Goal: Leave review/rating

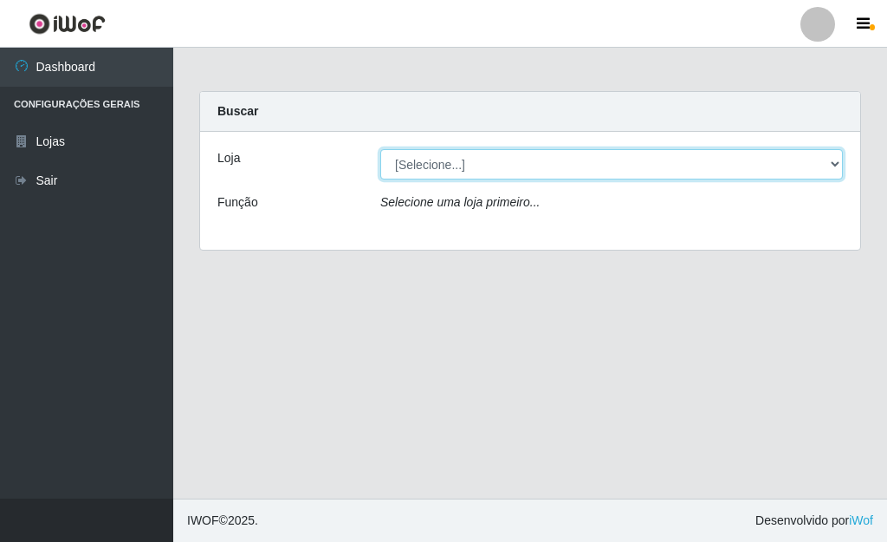
click at [822, 159] on select "[Selecione...] Bemais Supermercados - [GEOGRAPHIC_DATA]" at bounding box center [611, 164] width 463 height 30
select select "249"
click at [380, 149] on select "[Selecione...] Bemais Supermercados - [GEOGRAPHIC_DATA]" at bounding box center [611, 164] width 463 height 30
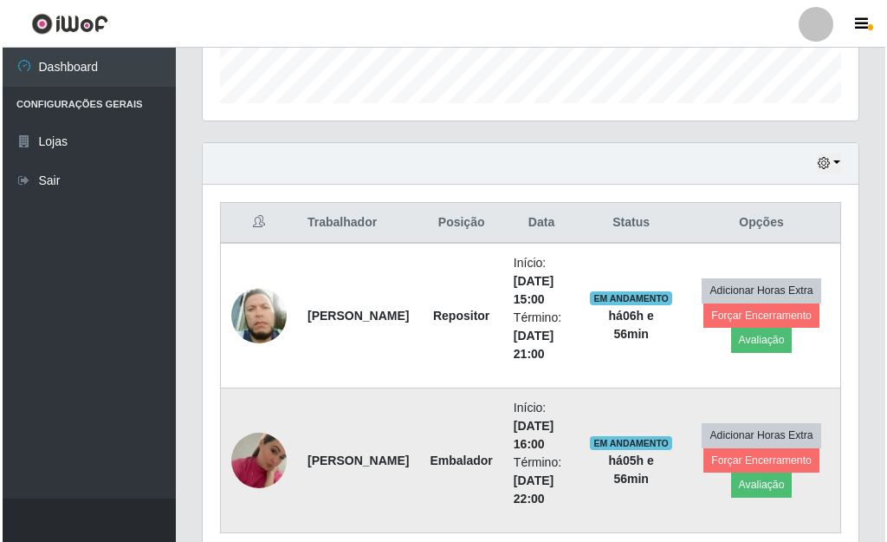
scroll to position [520, 0]
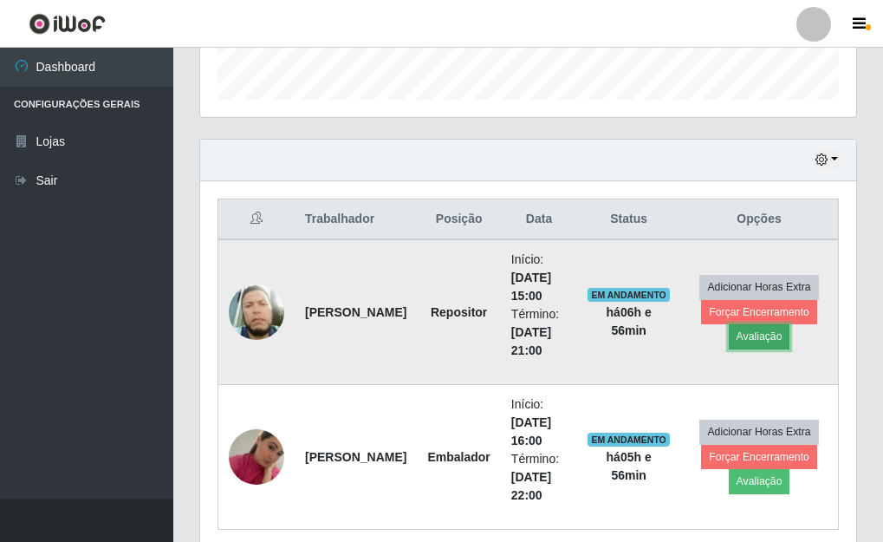
click at [753, 334] on button "Avaliação" at bounding box center [760, 336] width 62 height 24
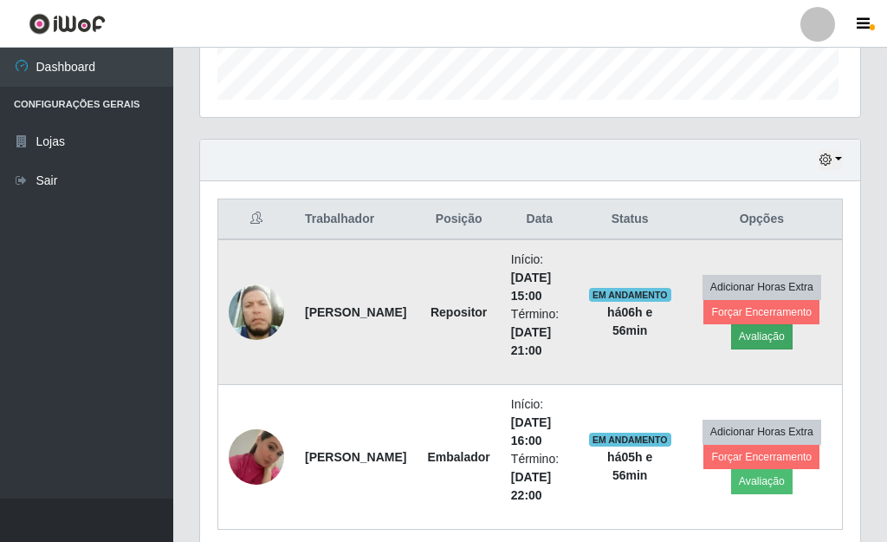
scroll to position [360, 646]
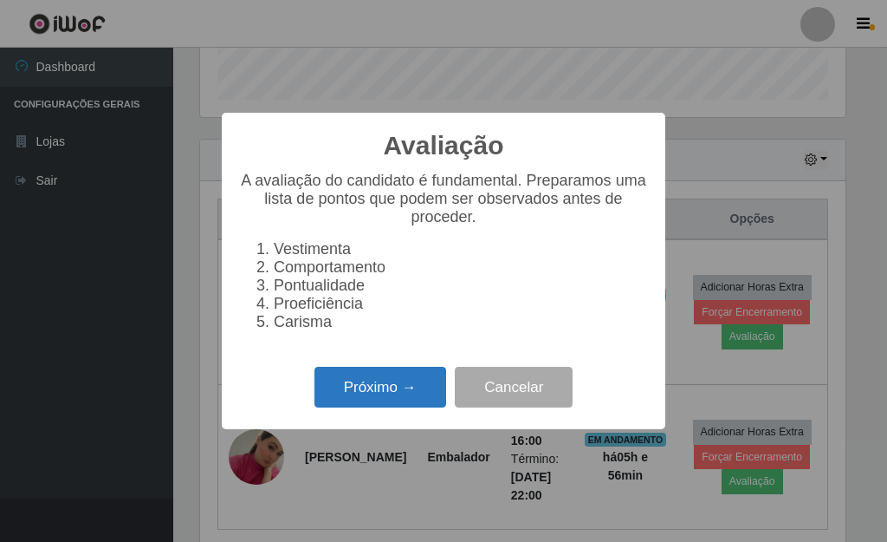
click at [387, 388] on button "Próximo →" at bounding box center [381, 387] width 132 height 41
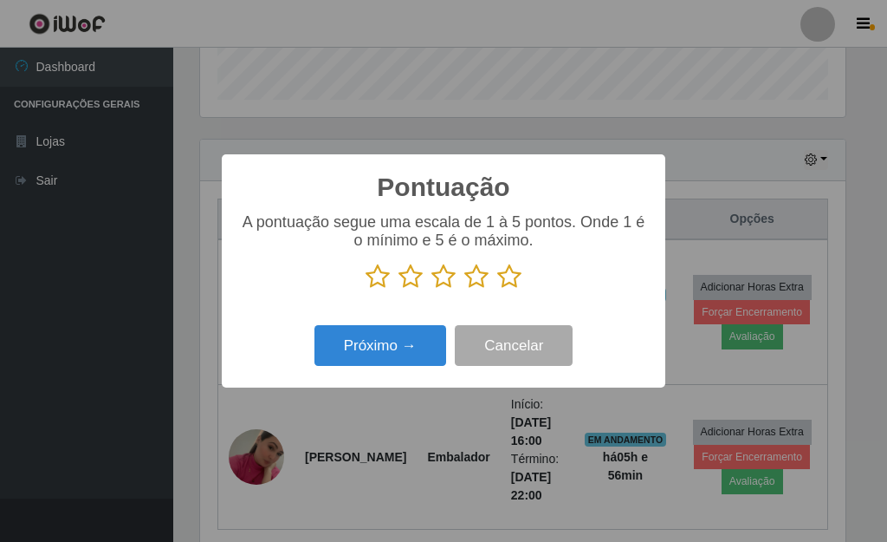
click at [516, 286] on icon at bounding box center [509, 276] width 24 height 26
click at [497, 289] on input "radio" at bounding box center [497, 289] width 0 height 0
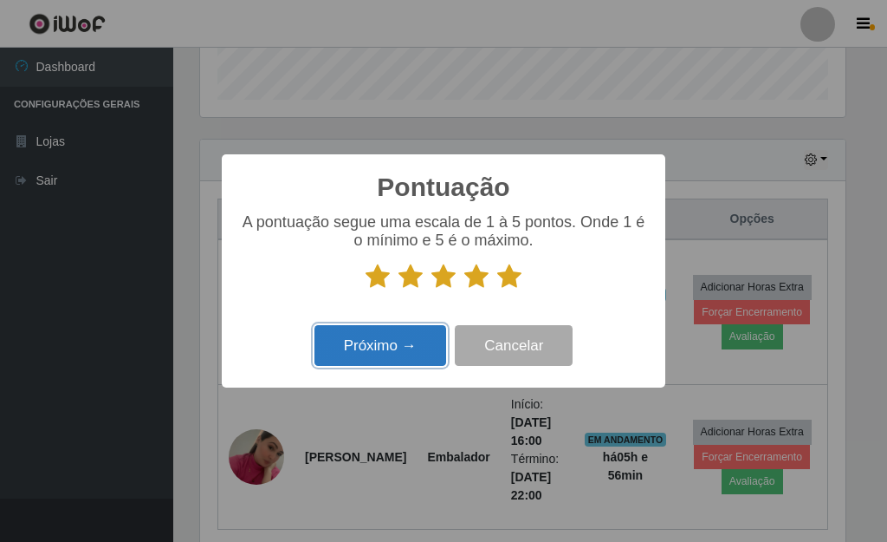
click at [415, 336] on button "Próximo →" at bounding box center [381, 345] width 132 height 41
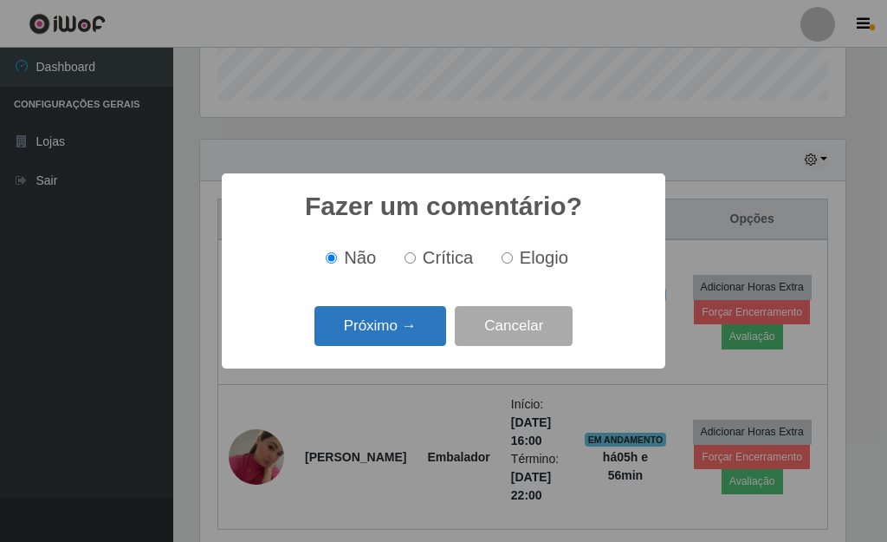
click at [406, 331] on button "Próximo →" at bounding box center [381, 326] width 132 height 41
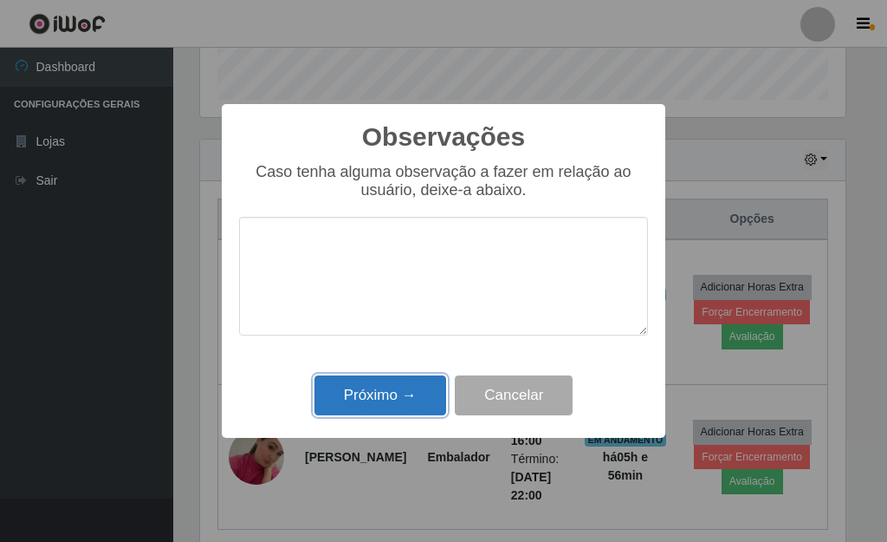
click at [416, 386] on button "Próximo →" at bounding box center [381, 395] width 132 height 41
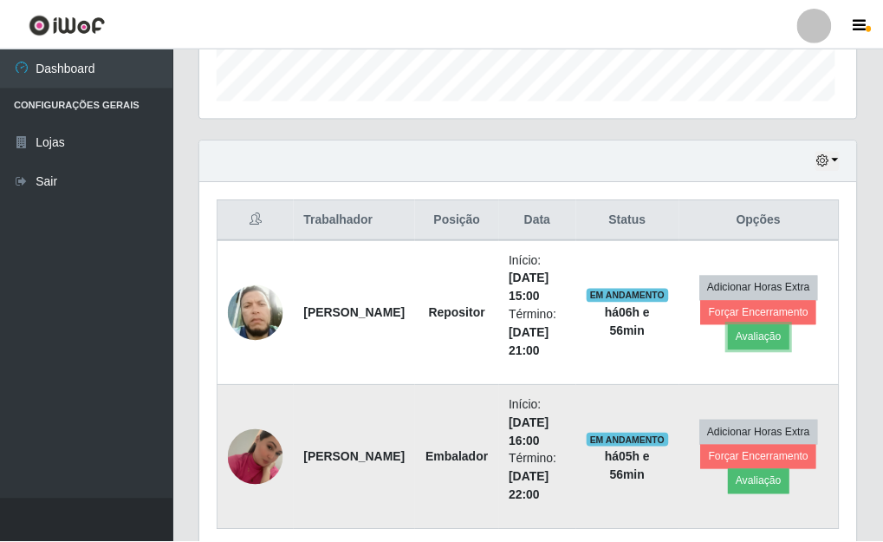
scroll to position [360, 656]
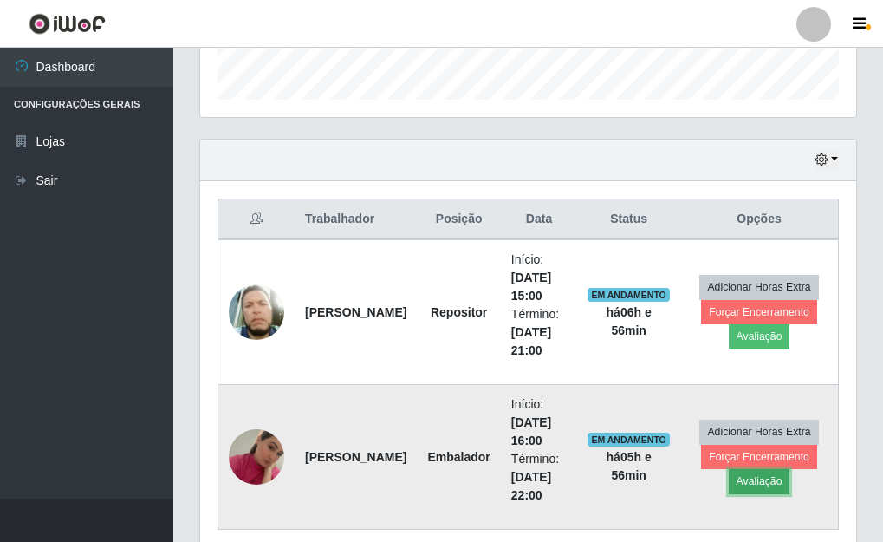
click at [749, 483] on button "Avaliação" at bounding box center [760, 481] width 62 height 24
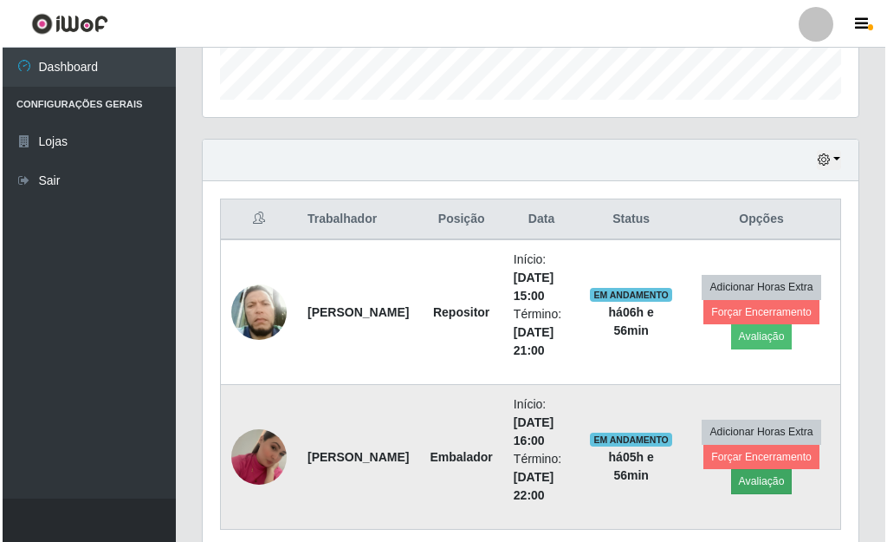
scroll to position [360, 646]
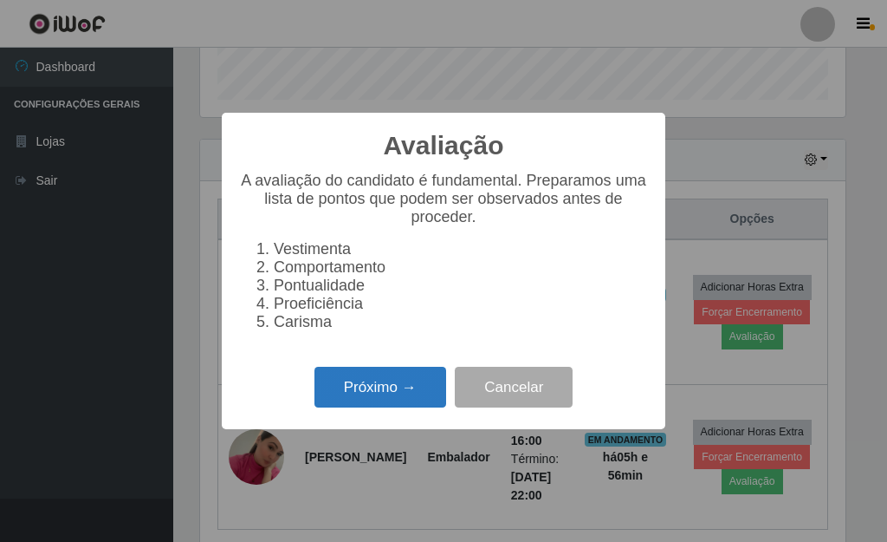
click at [380, 397] on button "Próximo →" at bounding box center [381, 387] width 132 height 41
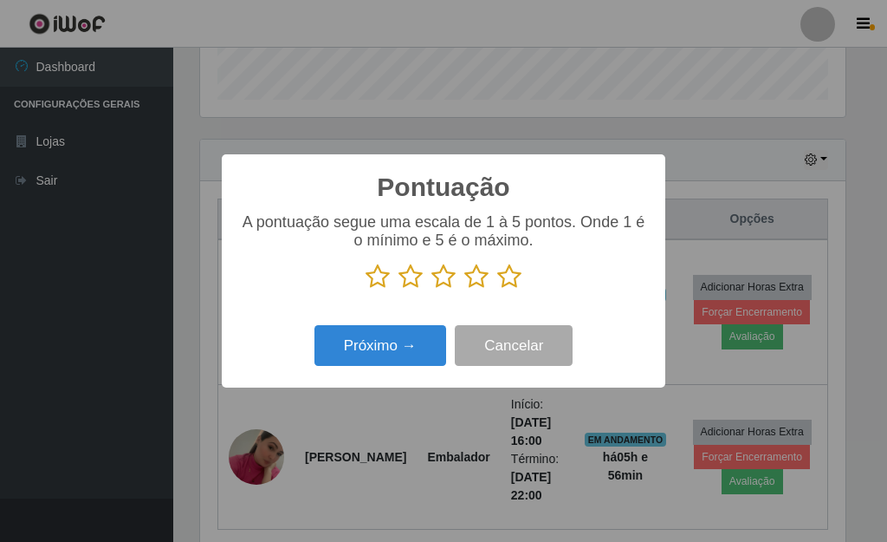
click at [510, 287] on icon at bounding box center [509, 276] width 24 height 26
click at [497, 289] on input "radio" at bounding box center [497, 289] width 0 height 0
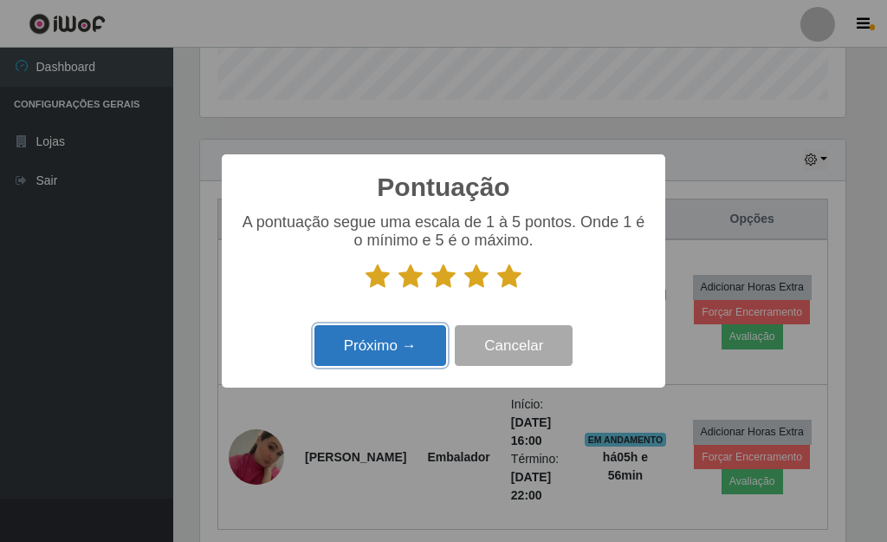
click at [423, 341] on button "Próximo →" at bounding box center [381, 345] width 132 height 41
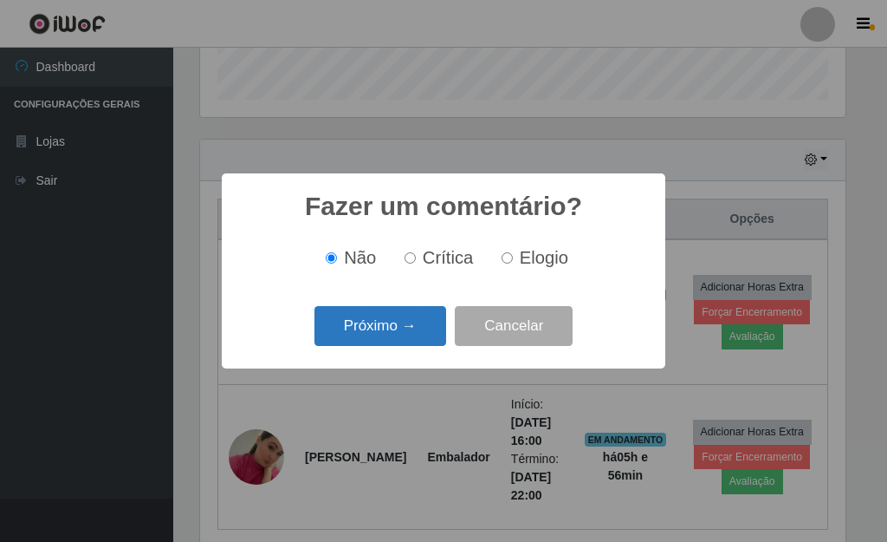
click at [405, 334] on button "Próximo →" at bounding box center [381, 326] width 132 height 41
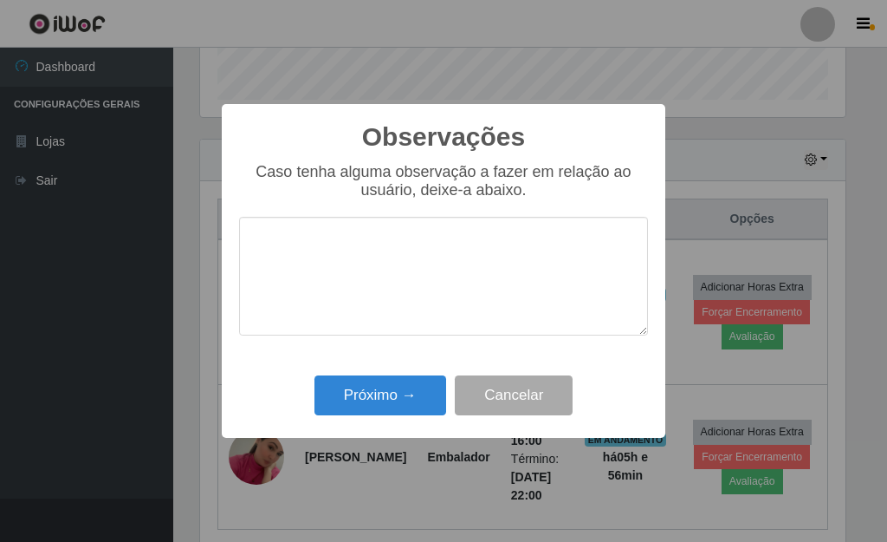
click at [400, 352] on div "Observações × Caso tenha alguma observação a fazer em relação ao usuário, deixe…" at bounding box center [444, 271] width 444 height 334
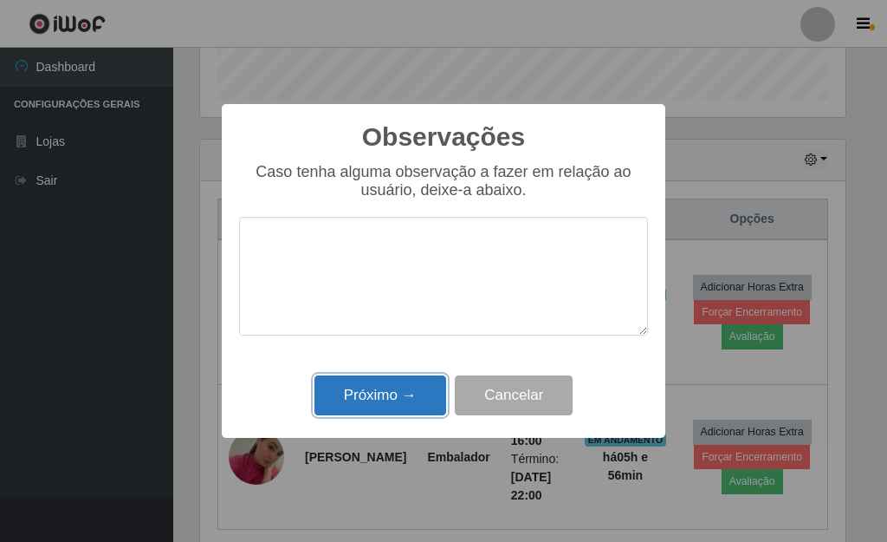
click at [392, 383] on button "Próximo →" at bounding box center [381, 395] width 132 height 41
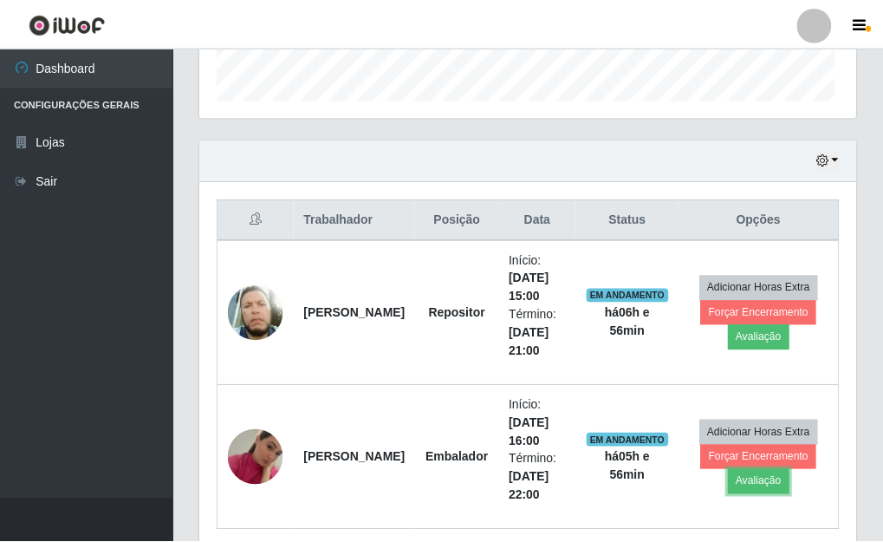
scroll to position [360, 656]
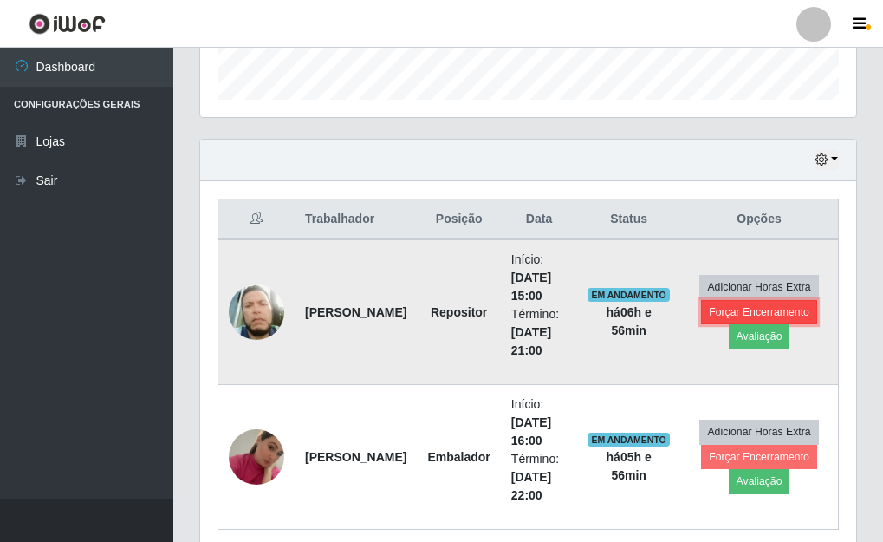
click at [758, 309] on button "Forçar Encerramento" at bounding box center [759, 312] width 116 height 24
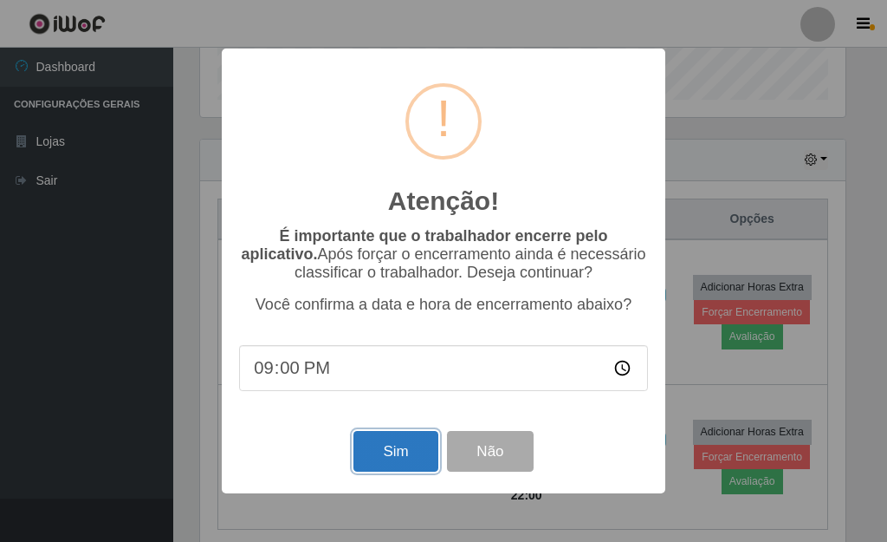
click at [388, 457] on button "Sim" at bounding box center [396, 451] width 84 height 41
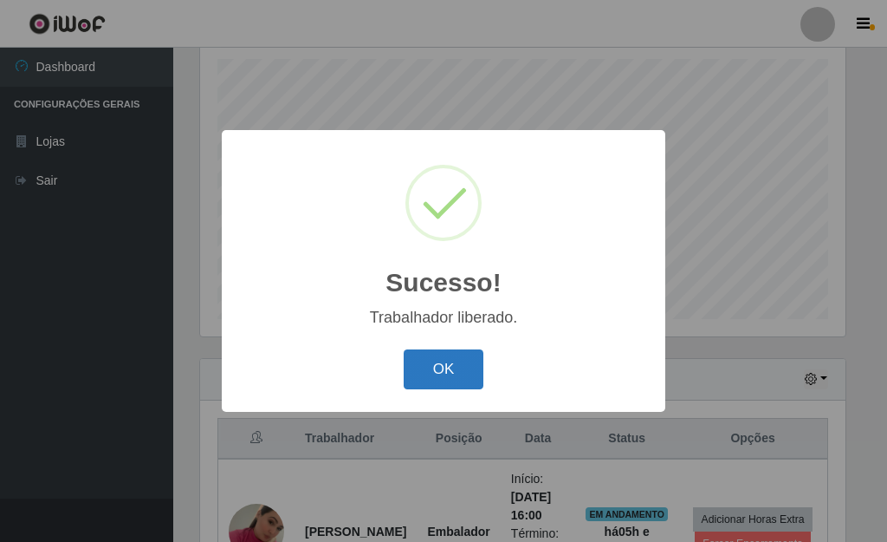
click at [464, 369] on button "OK" at bounding box center [444, 369] width 81 height 41
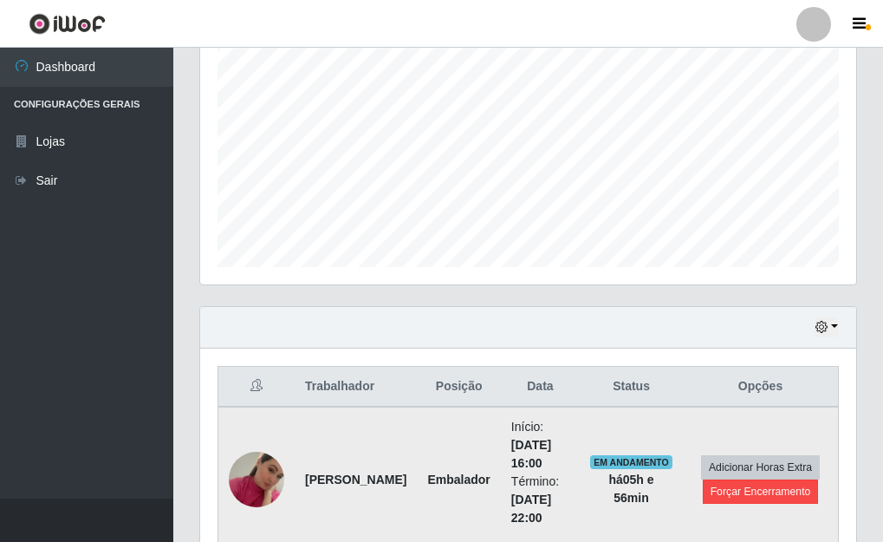
scroll to position [445, 0]
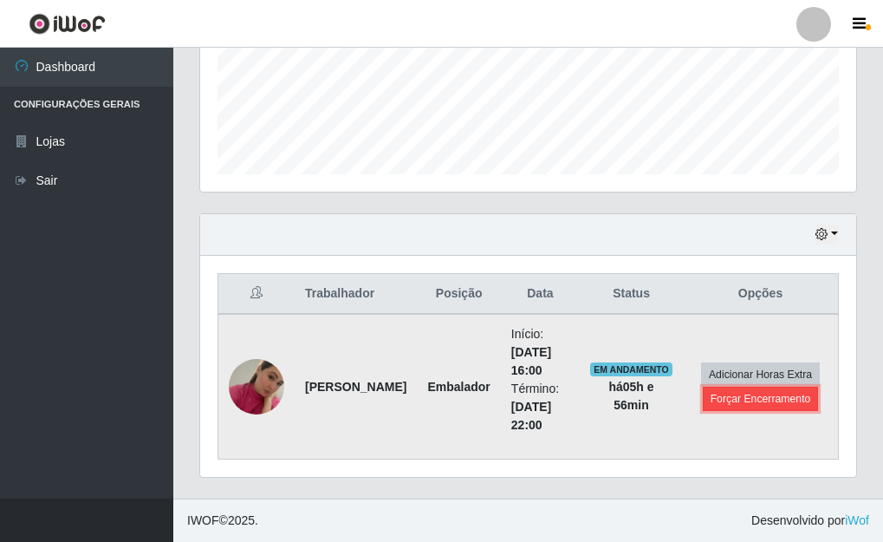
click at [757, 396] on button "Forçar Encerramento" at bounding box center [761, 398] width 116 height 24
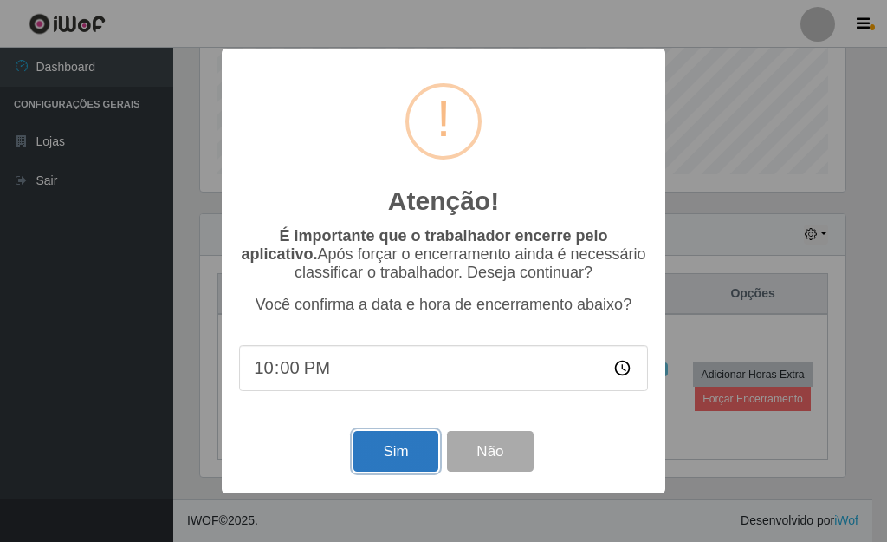
click at [396, 458] on button "Sim" at bounding box center [396, 451] width 84 height 41
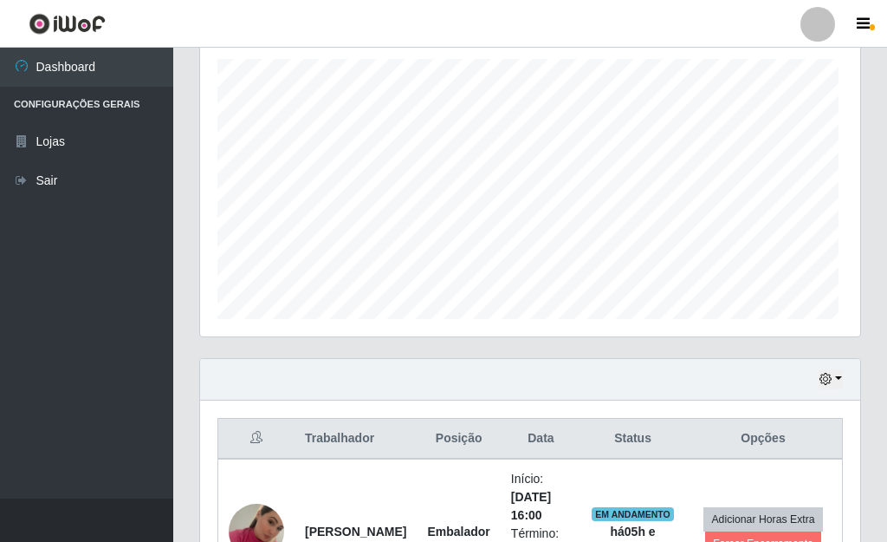
scroll to position [0, 0]
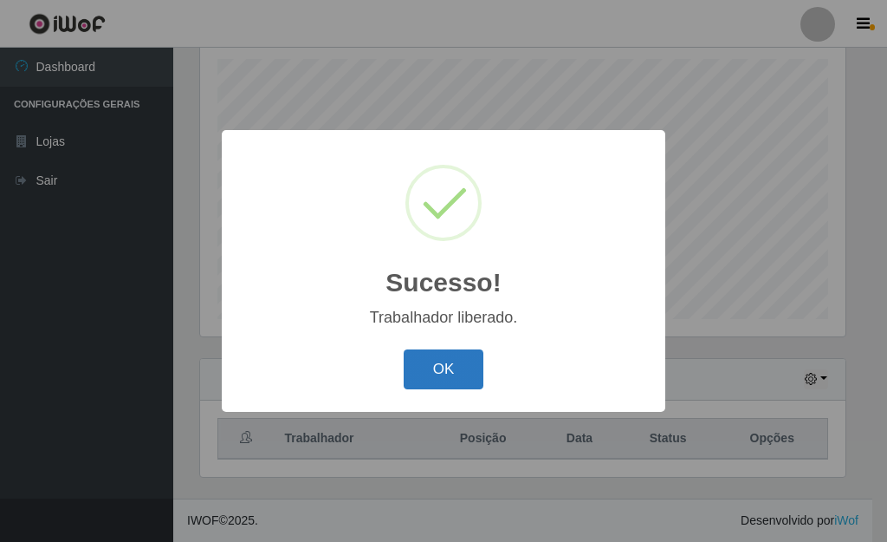
click at [428, 367] on button "OK" at bounding box center [444, 369] width 81 height 41
